Goal: Navigation & Orientation: Find specific page/section

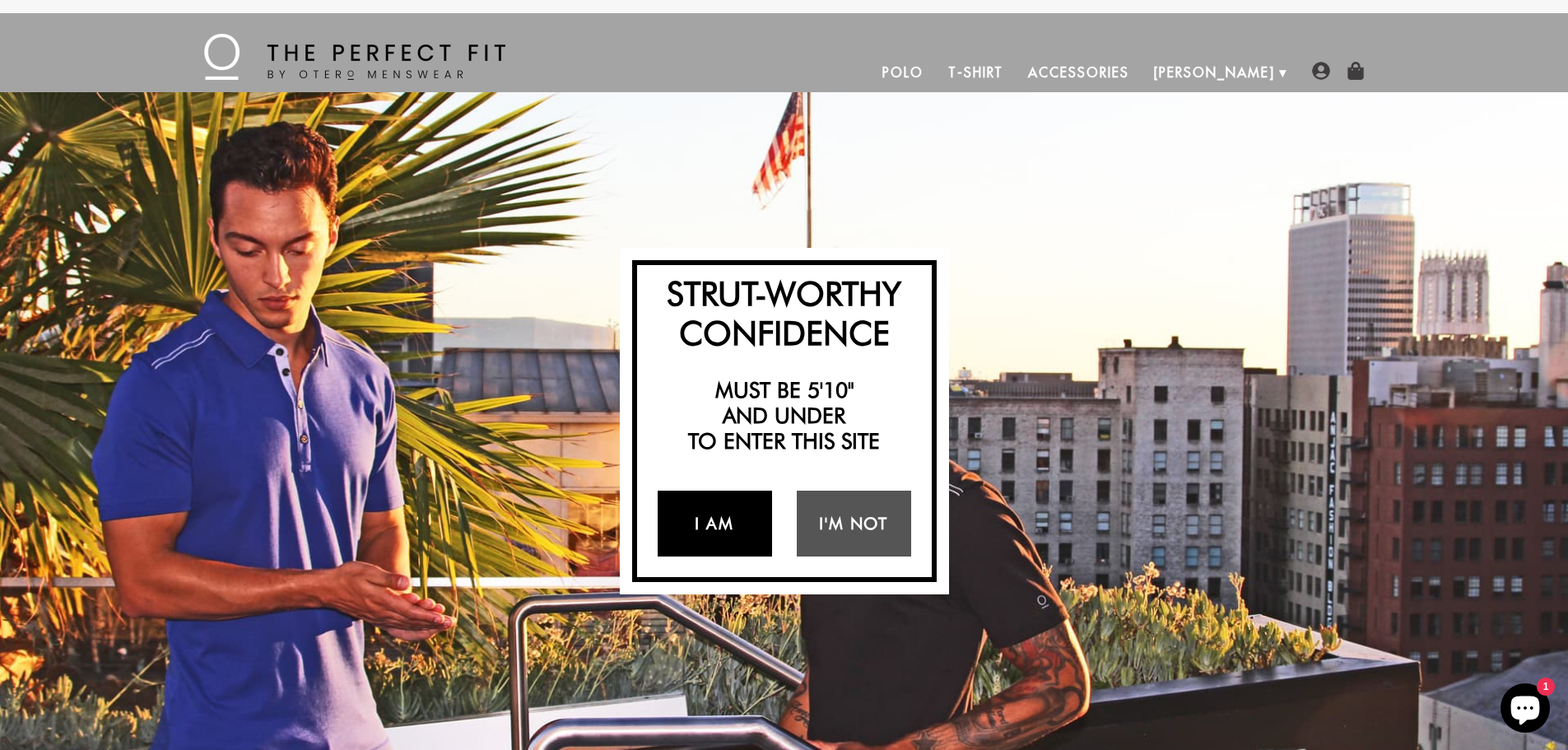
click at [710, 515] on link "I Am" at bounding box center [715, 523] width 115 height 66
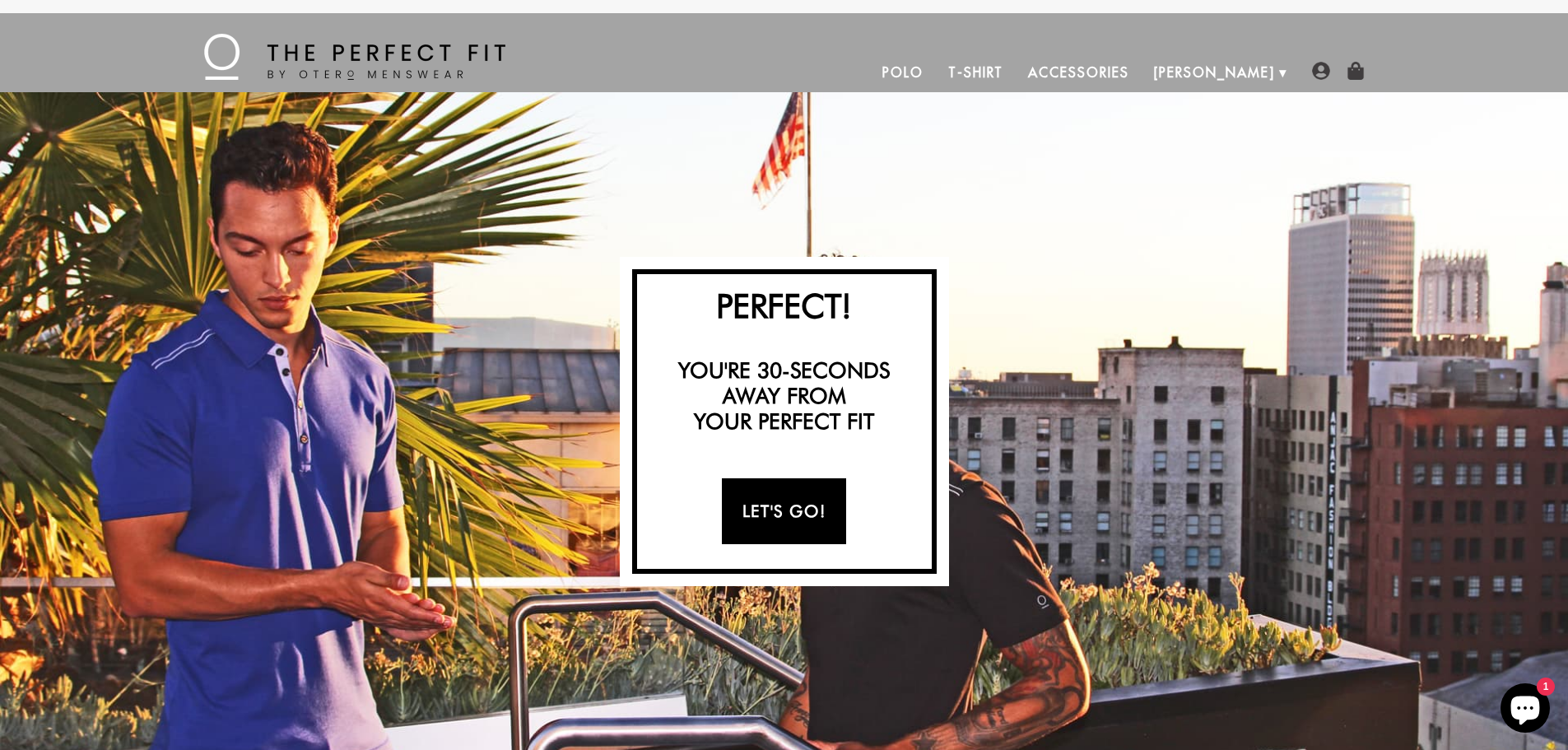
click at [787, 515] on link "Let's Go!" at bounding box center [784, 511] width 124 height 66
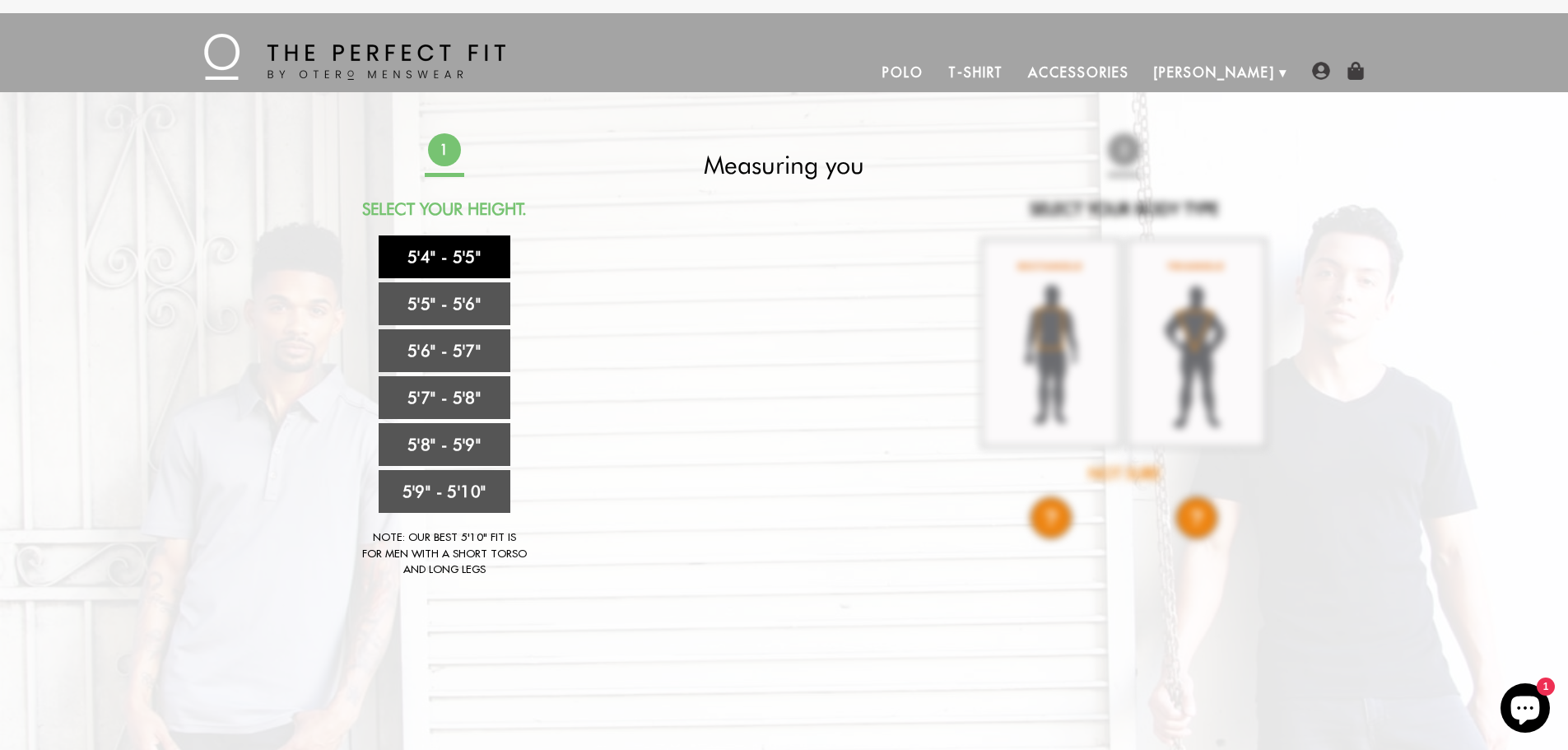
click at [464, 258] on link "5'4" - 5'5"" at bounding box center [445, 256] width 132 height 43
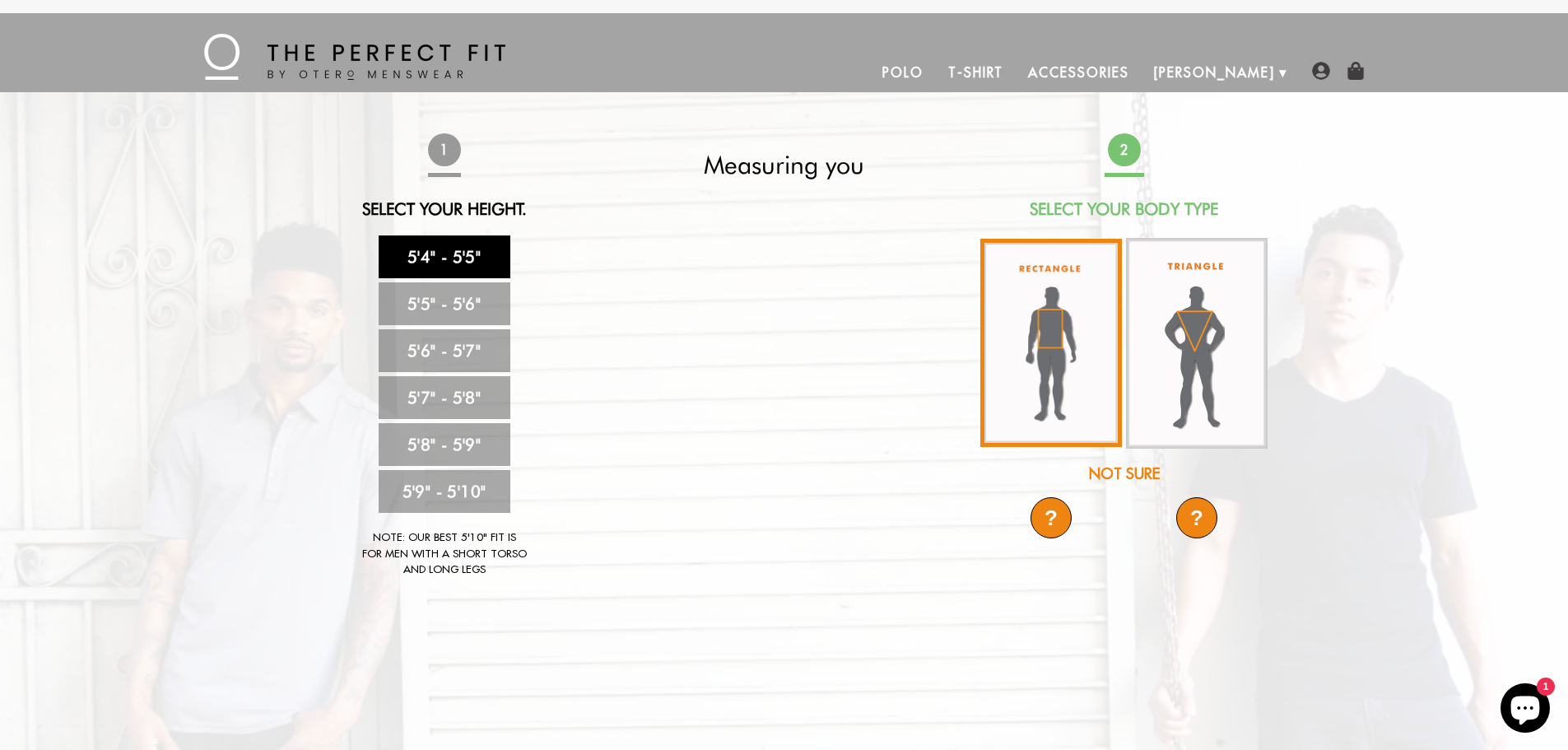
click at [1048, 356] on img at bounding box center [1051, 343] width 142 height 209
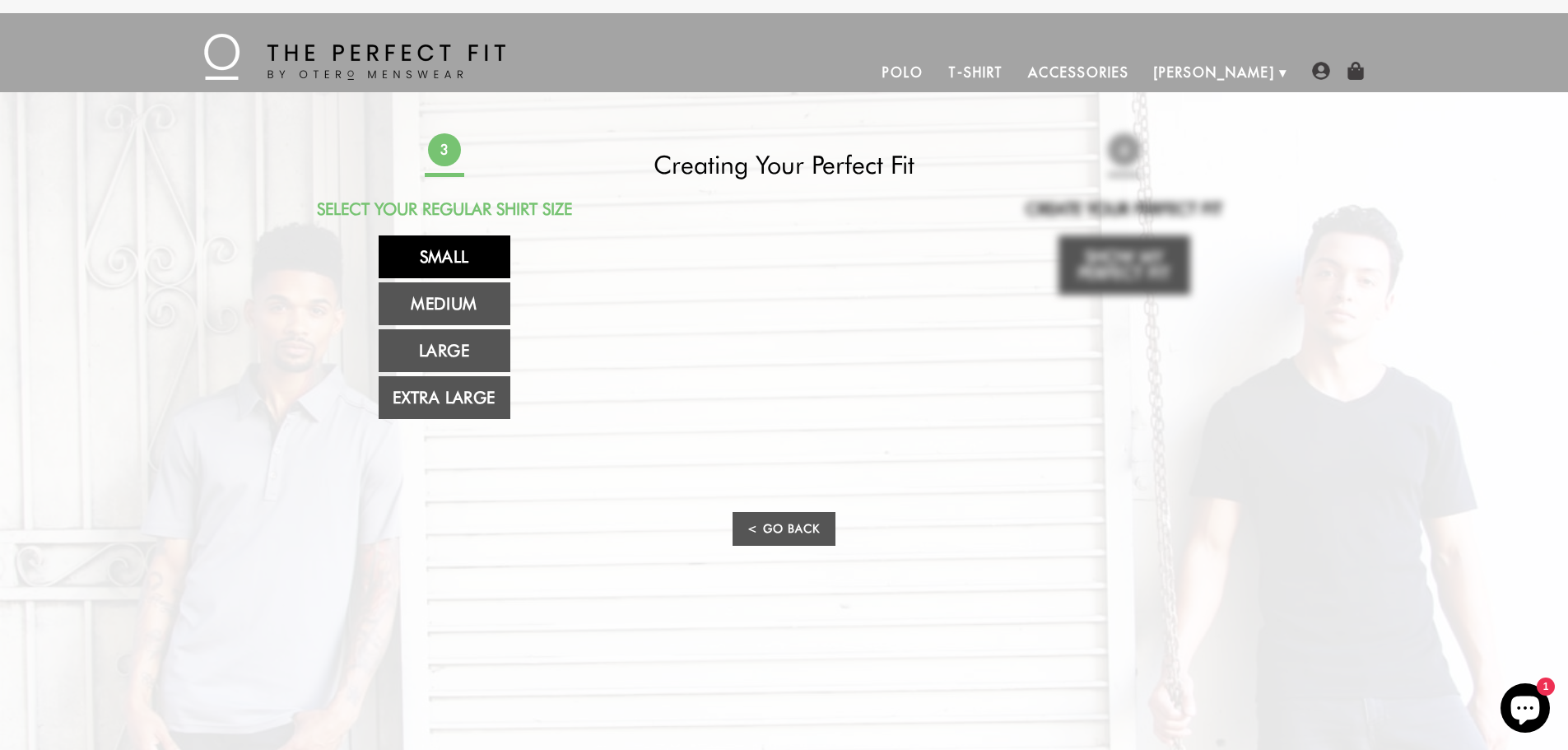
click at [442, 258] on link "Small" at bounding box center [445, 256] width 132 height 43
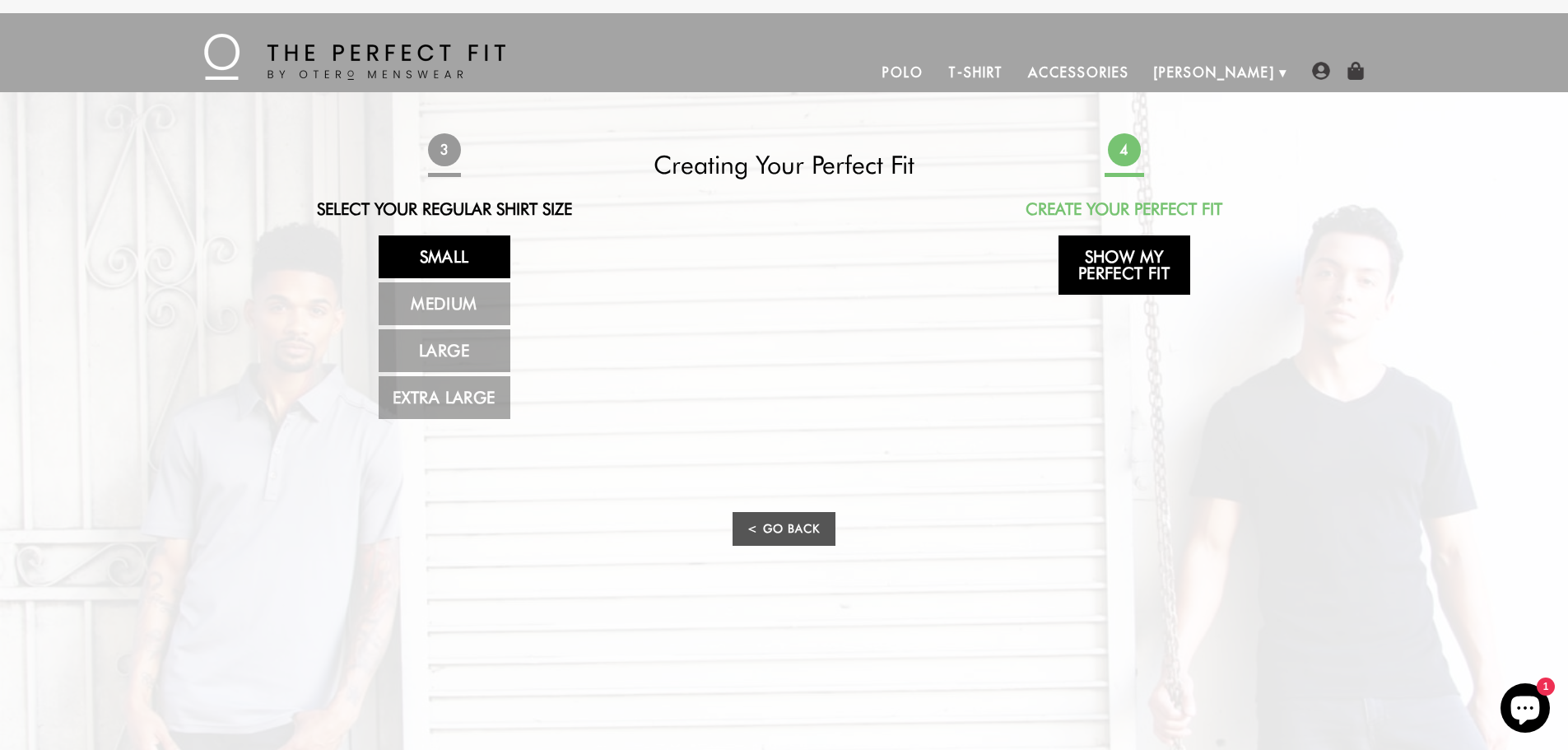
click at [1109, 265] on link "Show My Perfect Fit" at bounding box center [1125, 265] width 132 height 59
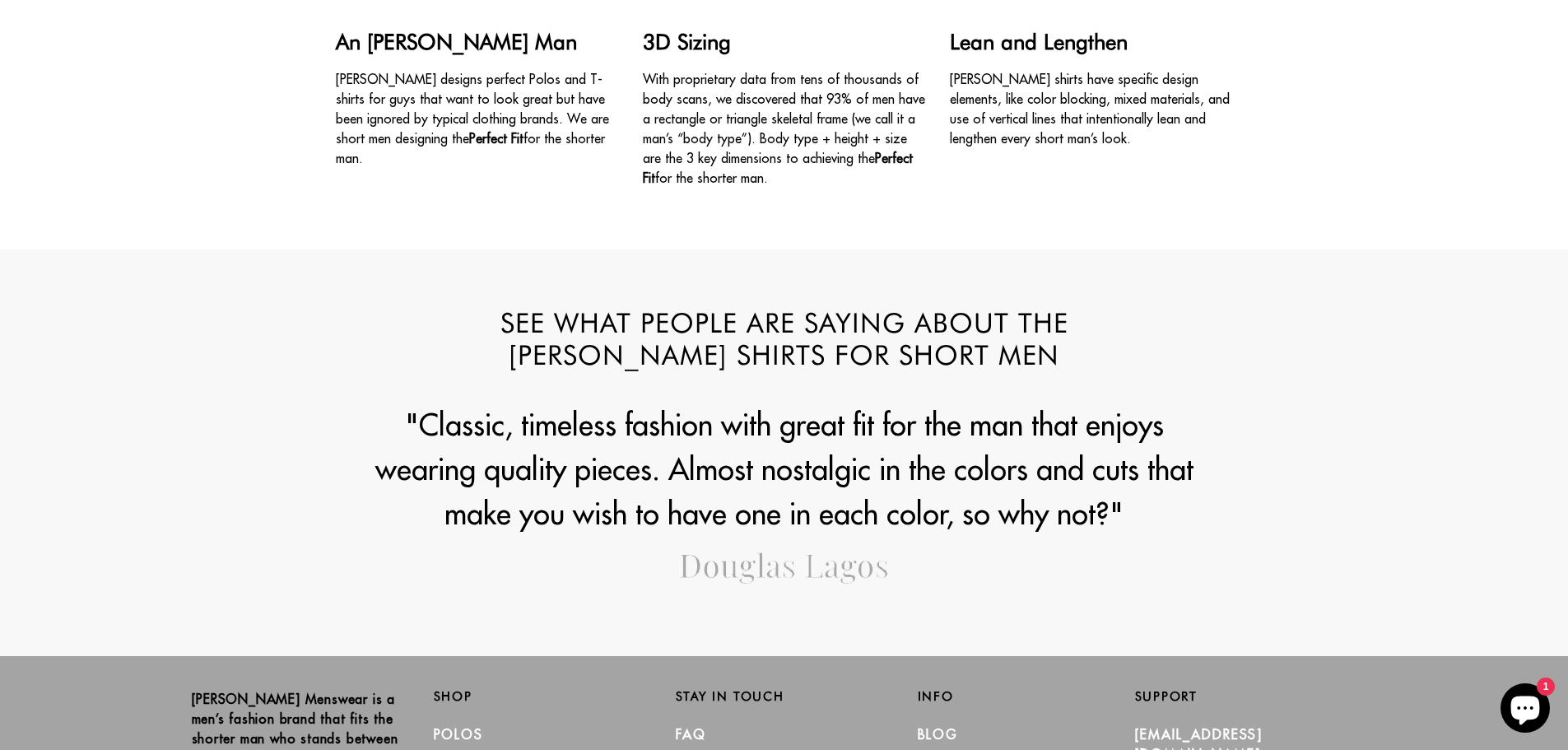
scroll to position [2058, 0]
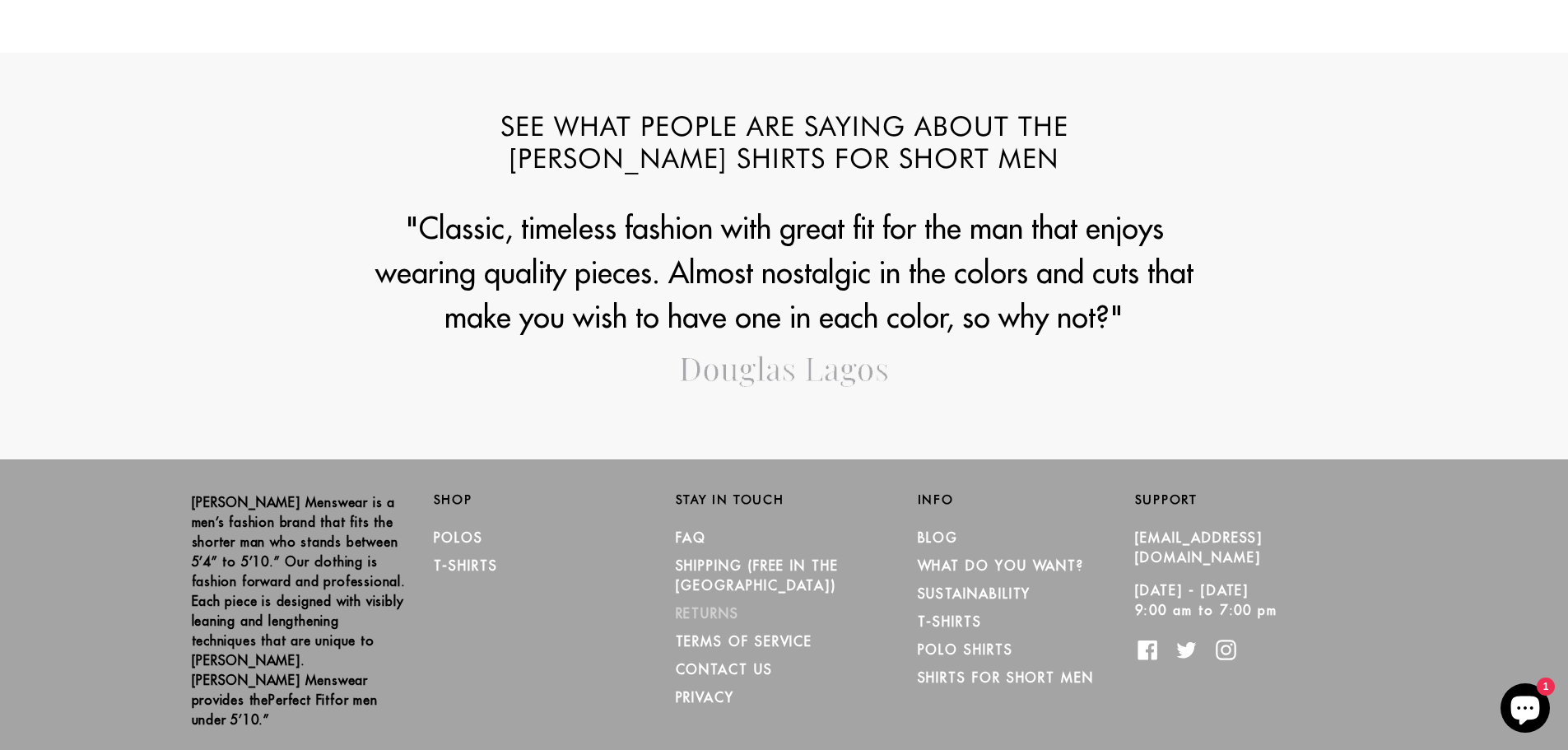
click at [709, 605] on link "RETURNS" at bounding box center [708, 613] width 63 height 17
